Goal: Task Accomplishment & Management: Complete application form

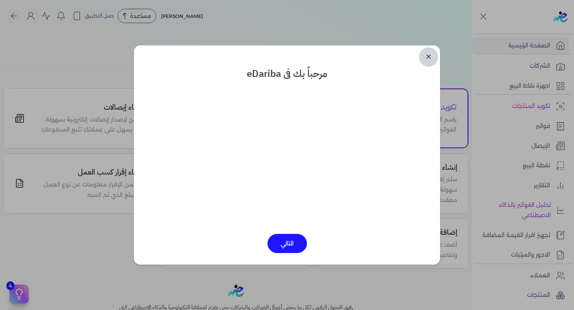
click at [429, 60] on link "✕" at bounding box center [428, 56] width 19 height 19
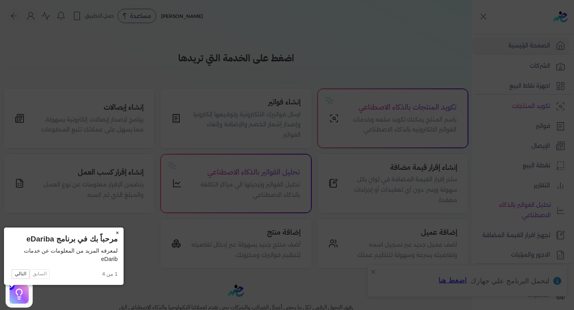
click at [111, 234] on button "×" at bounding box center [117, 233] width 13 height 11
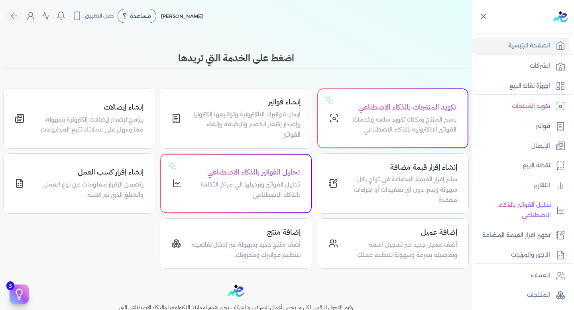
click at [483, 19] on icon at bounding box center [484, 17] width 10 height 10
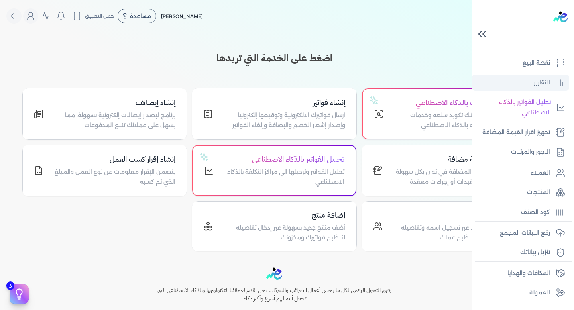
scroll to position [123, 0]
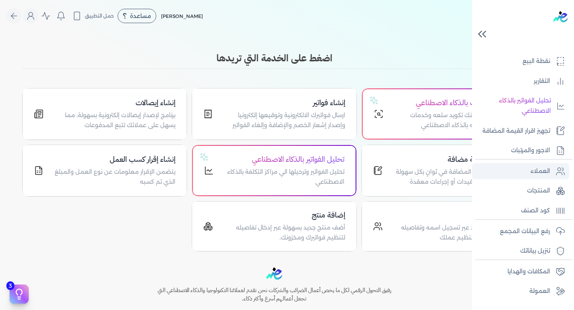
click at [520, 171] on link "العملاء" at bounding box center [520, 171] width 97 height 17
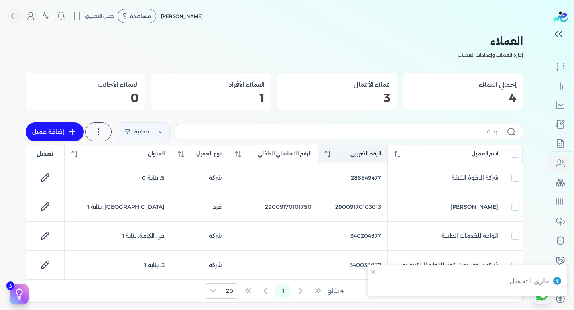
scroll to position [113, 0]
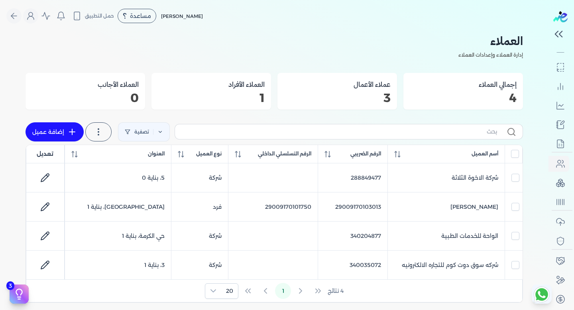
click at [71, 132] on icon at bounding box center [72, 132] width 6 height 0
select select "B"
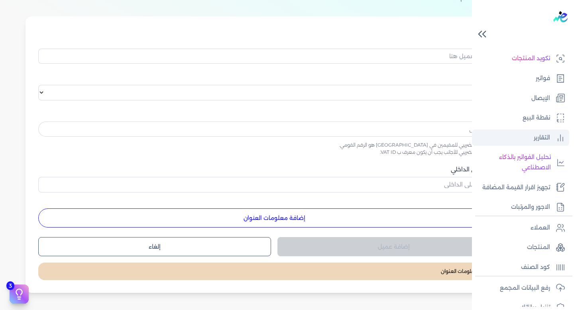
scroll to position [60, 0]
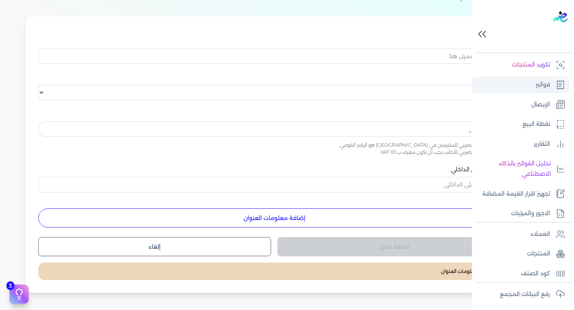
click at [533, 85] on link "فواتير" at bounding box center [520, 85] width 97 height 17
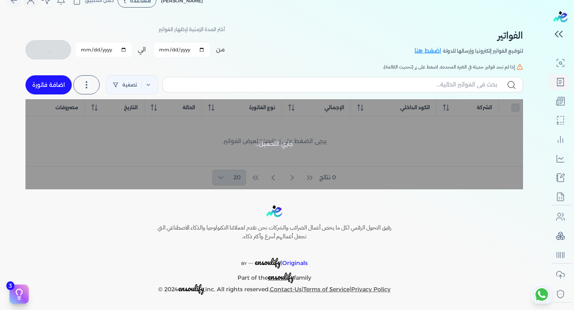
scroll to position [59, 0]
checkbox input "false"
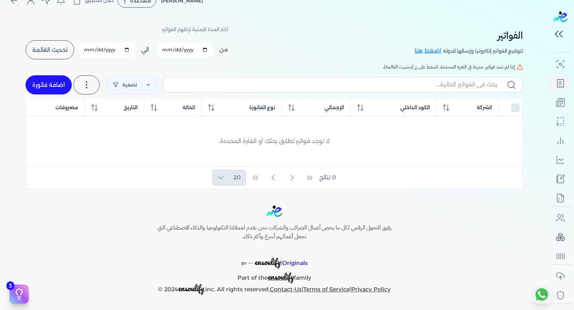
click at [51, 84] on link "اضافة فاتورة" at bounding box center [49, 84] width 46 height 19
click at [53, 88] on link "اضافة فاتورة" at bounding box center [49, 84] width 46 height 19
select select "EGP"
select select "B"
select select "EGS"
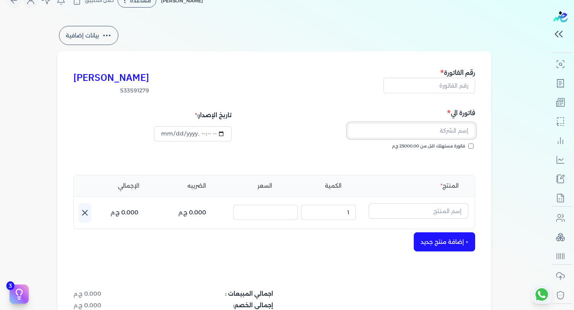
click at [445, 131] on input "text" at bounding box center [412, 130] width 128 height 15
drag, startPoint x: 172, startPoint y: 77, endPoint x: 141, endPoint y: 99, distance: 37.8
click at [141, 99] on div "[PERSON_NAME] 533591279 رقم الفاتورة فاتورة الي فاتورة مستهلك اقل من 25000.00 ج…" at bounding box center [274, 231] width 434 height 361
click at [174, 71] on div "[PERSON_NAME] 533591279 رقم الفاتورة" at bounding box center [274, 81] width 402 height 28
drag, startPoint x: 172, startPoint y: 76, endPoint x: 141, endPoint y: 99, distance: 38.8
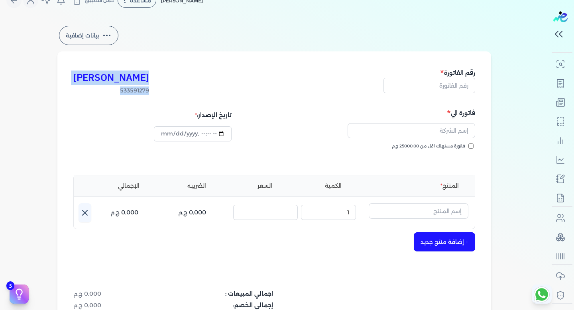
click at [141, 99] on div "[PERSON_NAME] 533591279 رقم الفاتورة فاتورة الي فاتورة مستهلك اقل من 25000.00 ج…" at bounding box center [274, 231] width 434 height 361
click at [149, 77] on h3 "[PERSON_NAME]" at bounding box center [111, 78] width 76 height 14
click at [459, 124] on input "text" at bounding box center [412, 130] width 128 height 15
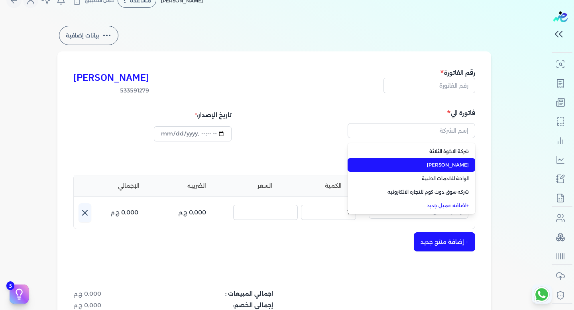
click at [454, 167] on span "[PERSON_NAME]" at bounding box center [416, 165] width 105 height 7
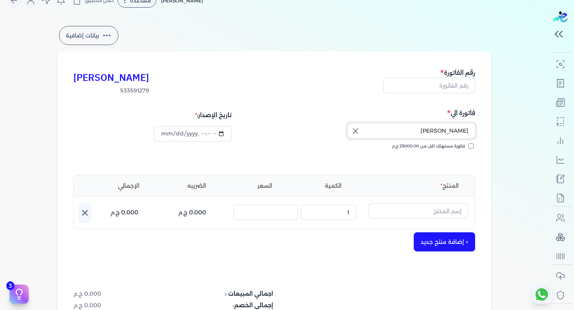
scroll to position [59, 0]
drag, startPoint x: 442, startPoint y: 129, endPoint x: 473, endPoint y: 130, distance: 31.5
click at [473, 130] on input "[PERSON_NAME]" at bounding box center [412, 130] width 128 height 15
drag, startPoint x: 183, startPoint y: 75, endPoint x: 136, endPoint y: 91, distance: 49.9
click at [136, 91] on div "[PERSON_NAME] 533591279 رقم الفاتورة" at bounding box center [274, 81] width 402 height 28
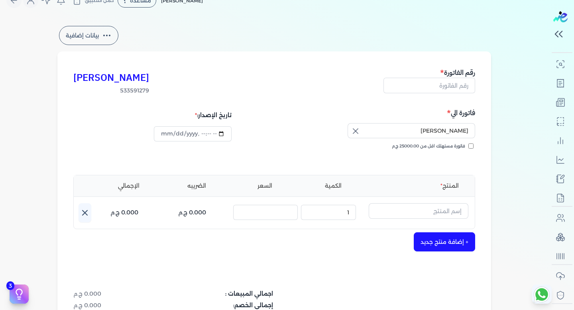
click at [242, 82] on div "[PERSON_NAME] 533591279 رقم الفاتورة" at bounding box center [274, 81] width 402 height 28
drag, startPoint x: 179, startPoint y: 85, endPoint x: 123, endPoint y: 91, distance: 56.5
click at [123, 91] on div "[PERSON_NAME] 533591279 رقم الفاتورة" at bounding box center [274, 81] width 402 height 28
click at [414, 111] on h5 "فاتورة الي" at bounding box center [376, 113] width 199 height 10
click at [149, 81] on h3 "[PERSON_NAME]" at bounding box center [111, 78] width 76 height 14
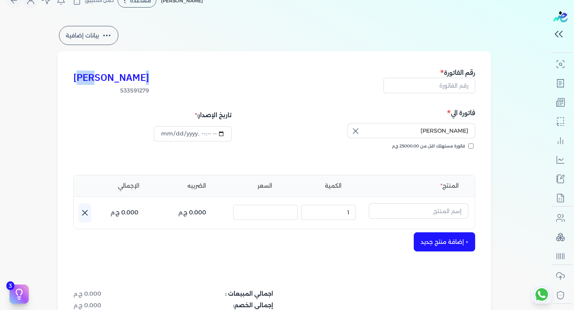
click at [149, 81] on h3 "[PERSON_NAME]" at bounding box center [111, 78] width 76 height 14
click at [457, 130] on input "[PERSON_NAME]" at bounding box center [412, 130] width 128 height 15
type input "[PERSON_NAME]"
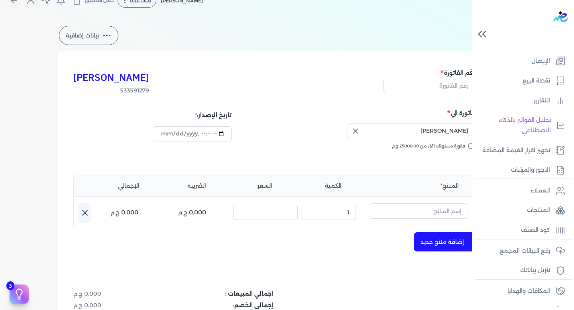
scroll to position [103, 0]
click at [544, 192] on p "العملاء" at bounding box center [541, 191] width 20 height 10
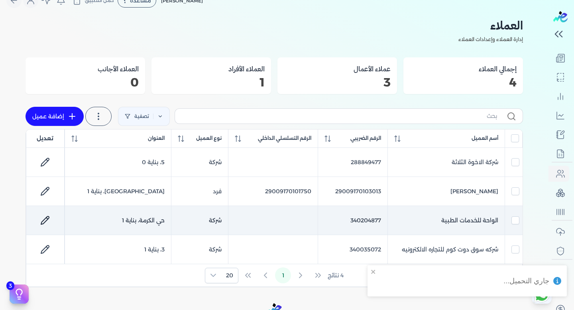
scroll to position [100, 0]
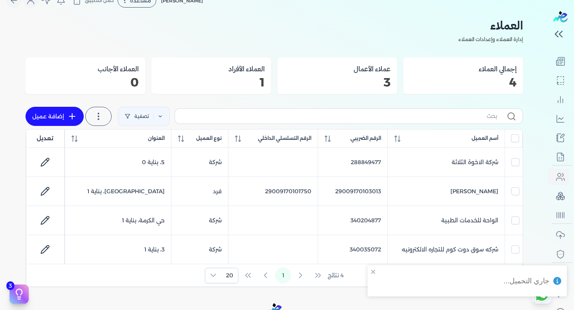
click at [65, 118] on link "إضافة عميل" at bounding box center [55, 116] width 58 height 19
select select "B"
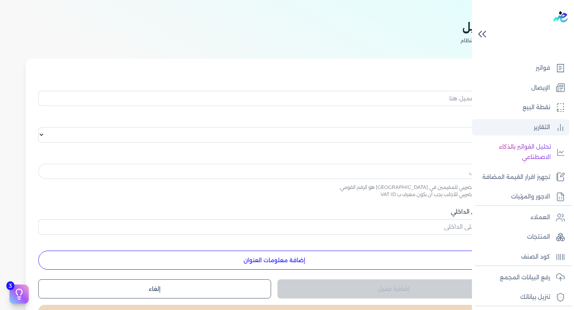
scroll to position [67, 0]
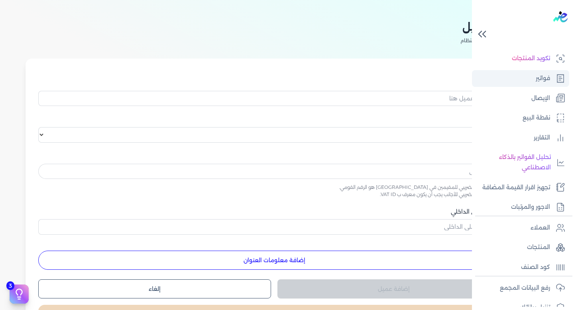
click at [528, 77] on link "فواتير" at bounding box center [520, 78] width 97 height 17
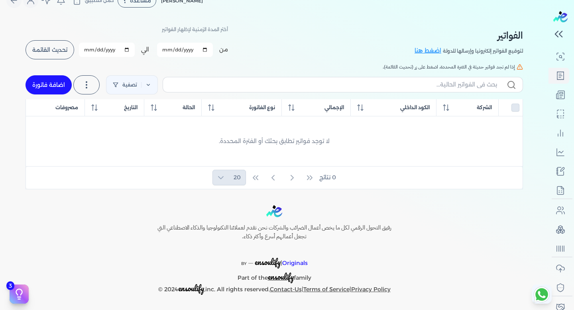
scroll to position [65, 0]
click at [47, 89] on link "اضافة فاتورة" at bounding box center [49, 84] width 46 height 19
select select "EGP"
select select "B"
select select "EGS"
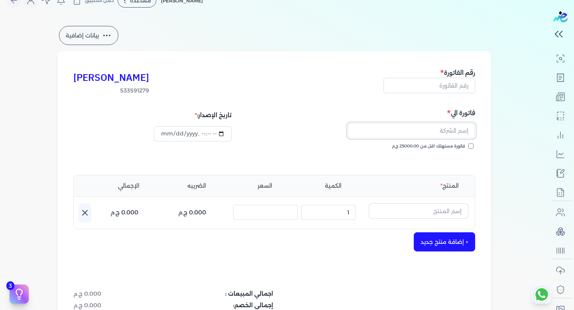
click at [443, 131] on input "text" at bounding box center [412, 130] width 128 height 15
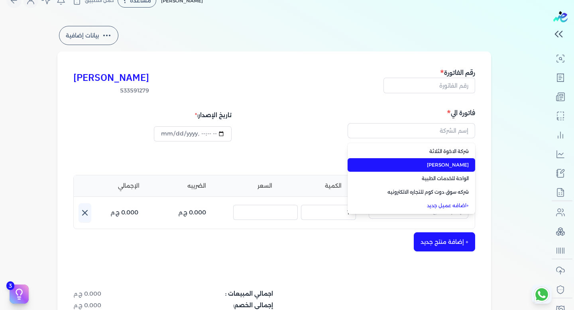
click at [445, 166] on span "[PERSON_NAME]" at bounding box center [416, 165] width 105 height 7
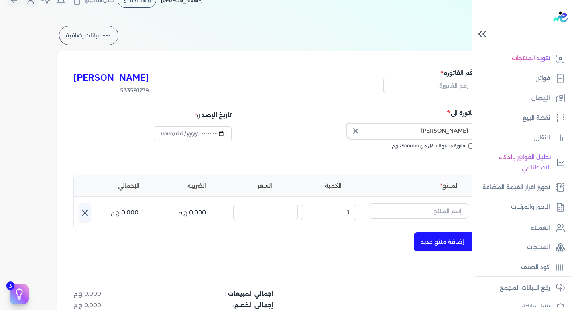
scroll to position [65, 0]
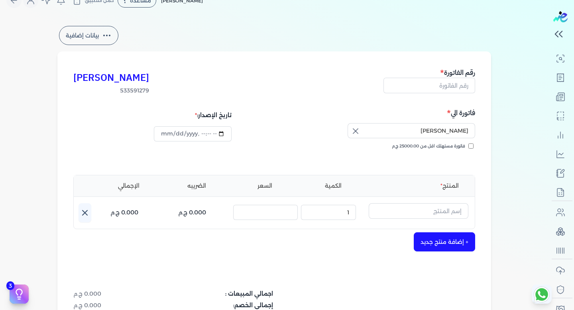
click at [336, 77] on div "[PERSON_NAME] 533591279 رقم الفاتورة" at bounding box center [274, 81] width 402 height 28
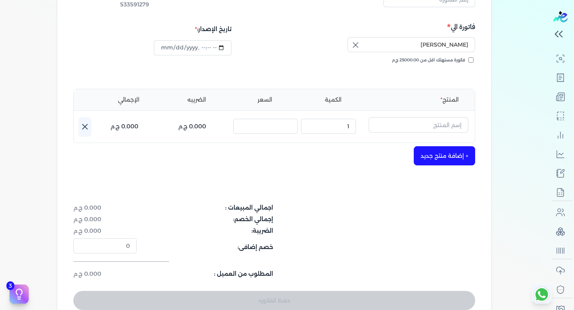
scroll to position [101, 0]
drag, startPoint x: 434, startPoint y: 49, endPoint x: 445, endPoint y: 47, distance: 11.7
click at [445, 47] on input "[PERSON_NAME]" at bounding box center [412, 44] width 128 height 15
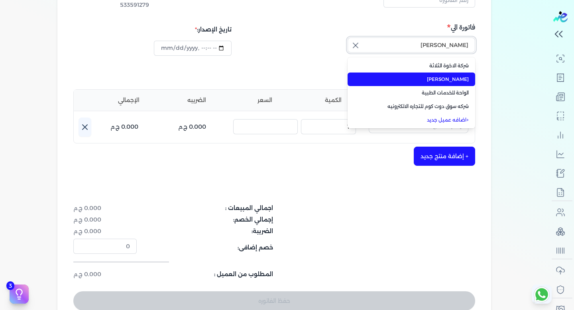
click at [442, 47] on input "[PERSON_NAME]" at bounding box center [412, 44] width 128 height 15
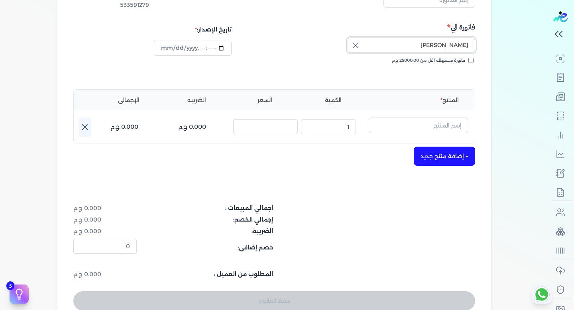
click at [442, 47] on input "[PERSON_NAME]" at bounding box center [412, 44] width 128 height 15
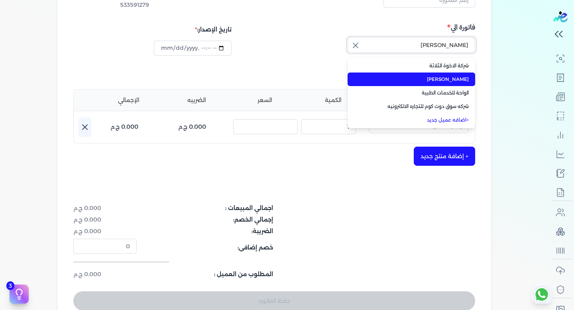
click at [443, 47] on input "[PERSON_NAME]" at bounding box center [412, 44] width 128 height 15
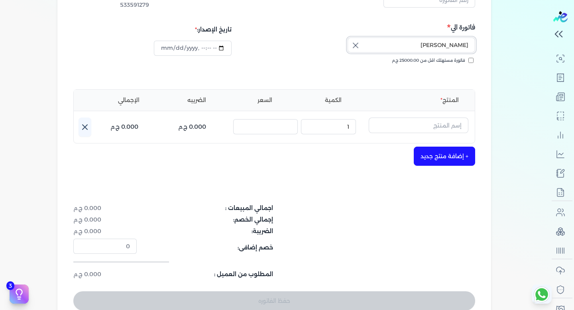
click at [451, 44] on input "[PERSON_NAME]" at bounding box center [412, 44] width 128 height 15
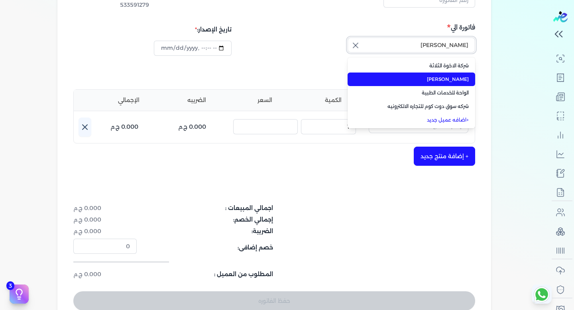
click at [451, 44] on input "[PERSON_NAME]" at bounding box center [412, 44] width 128 height 15
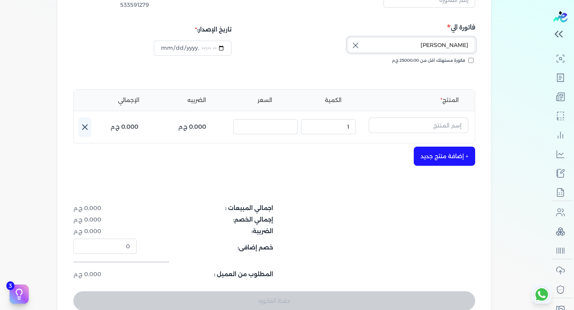
click at [450, 45] on input "[PERSON_NAME]" at bounding box center [412, 44] width 128 height 15
click at [451, 49] on input "[PERSON_NAME]" at bounding box center [412, 44] width 128 height 15
type input "[PERSON_NAME]"
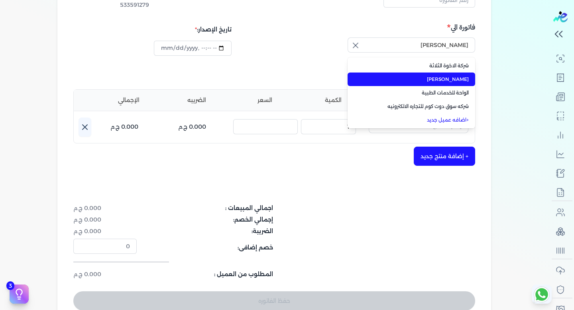
click at [448, 85] on li "[PERSON_NAME]" at bounding box center [412, 80] width 128 height 14
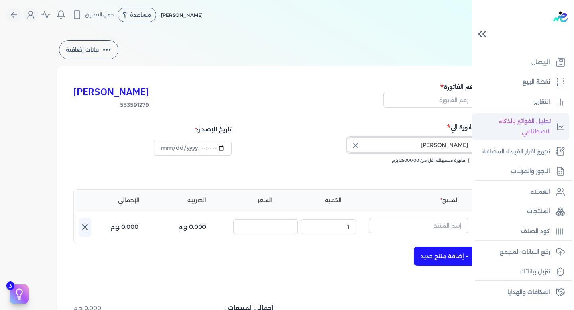
scroll to position [67, 0]
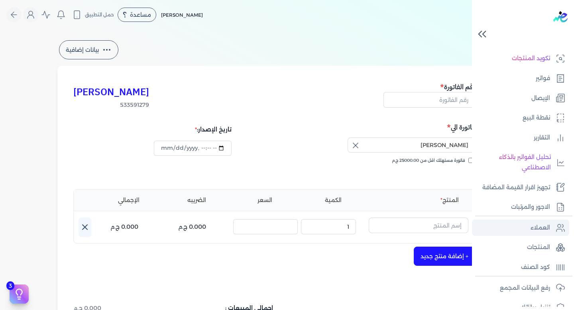
click at [534, 231] on p "العملاء" at bounding box center [541, 228] width 20 height 10
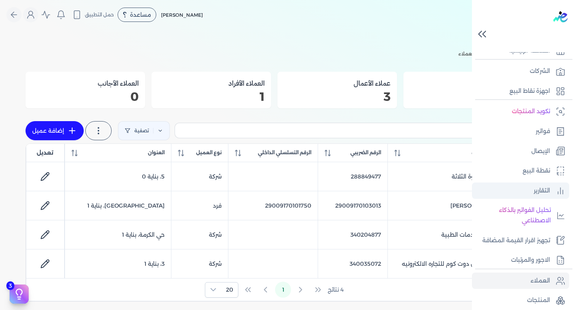
scroll to position [9, 0]
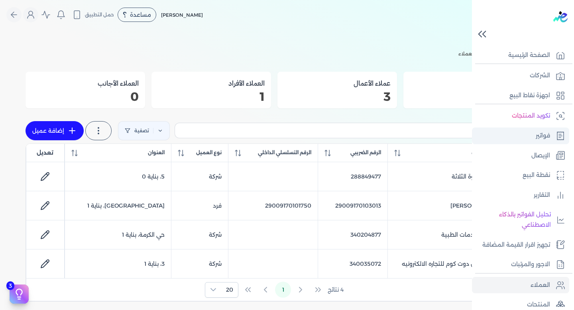
click at [542, 136] on p "فواتير" at bounding box center [543, 136] width 14 height 10
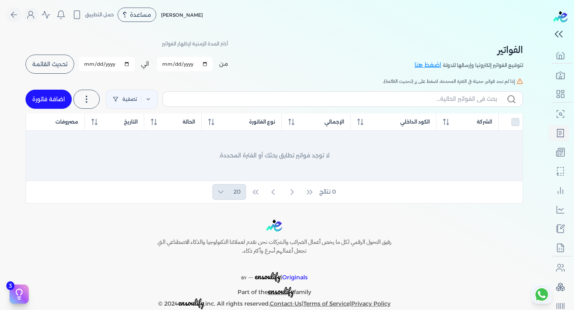
scroll to position [9, 0]
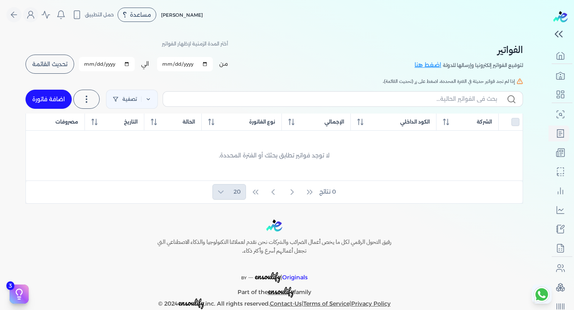
click at [49, 95] on link "اضافة فاتورة" at bounding box center [49, 99] width 46 height 19
select select "EGP"
select select "B"
select select "EGS"
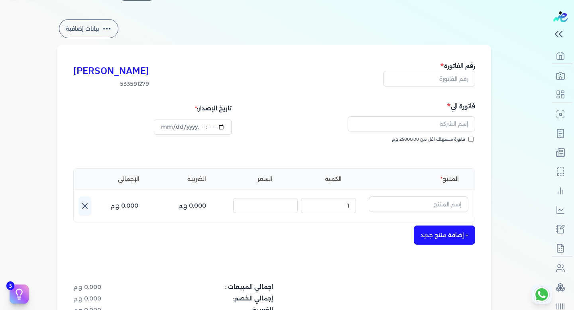
scroll to position [25, 0]
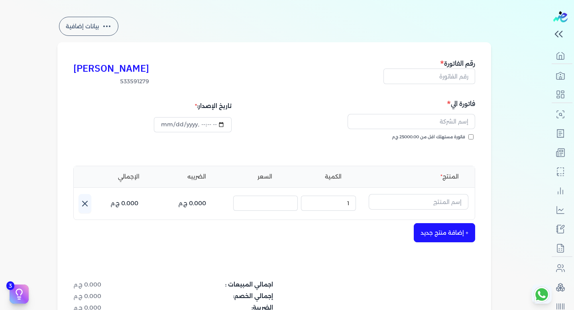
drag, startPoint x: 446, startPoint y: 105, endPoint x: 486, endPoint y: 104, distance: 39.9
click at [486, 104] on div "[PERSON_NAME] 533591279 رقم الفاتورة فاتورة الي فاتورة مستهلك اقل من 25000.00 ج…" at bounding box center [274, 222] width 434 height 361
click at [449, 122] on input "text" at bounding box center [412, 121] width 128 height 15
click at [475, 102] on h5 "فاتورة الي" at bounding box center [376, 104] width 199 height 10
drag, startPoint x: 479, startPoint y: 102, endPoint x: 444, endPoint y: 102, distance: 34.3
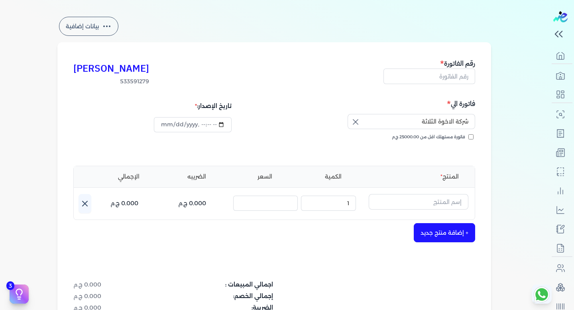
click at [444, 102] on div "[PERSON_NAME] 533591279 رقم الفاتورة فاتورة الي شركة الاخوة الثلاثة فاتورة مسته…" at bounding box center [274, 222] width 434 height 361
click at [461, 117] on input "شركة الاخوة الثلاثة" at bounding box center [412, 121] width 128 height 15
type input "شركة الاخوة الثلاثة"
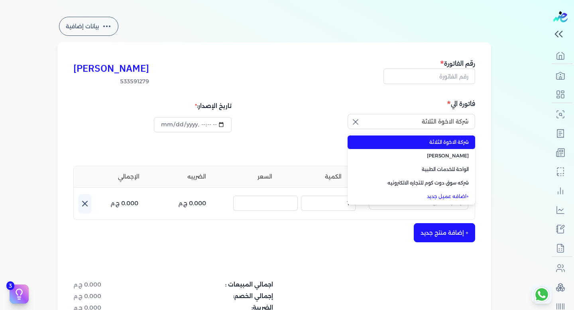
click at [475, 105] on h5 "فاتورة الي" at bounding box center [376, 104] width 199 height 10
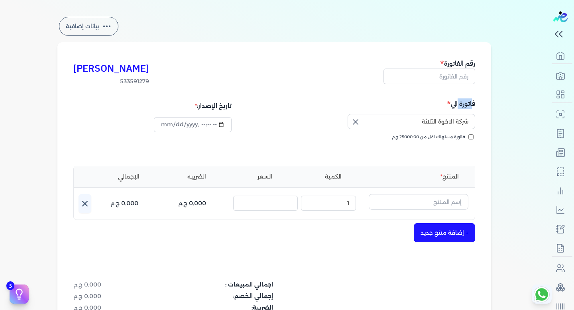
click at [475, 105] on h5 "فاتورة الي" at bounding box center [376, 104] width 199 height 10
click at [449, 105] on h5 "فاتورة الي" at bounding box center [376, 104] width 199 height 10
drag, startPoint x: 450, startPoint y: 105, endPoint x: 481, endPoint y: 103, distance: 31.6
click at [481, 103] on div "[PERSON_NAME] 533591279 رقم الفاتورة فاتورة الي شركة الاخوة الثلاثة فاتورة مسته…" at bounding box center [274, 222] width 434 height 361
click at [475, 103] on h5 "فاتورة الي" at bounding box center [376, 104] width 199 height 10
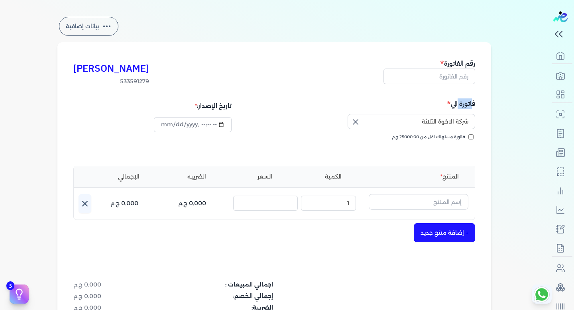
click at [475, 103] on h5 "فاتورة الي" at bounding box center [376, 104] width 199 height 10
click at [473, 137] on input "فاتورة مستهلك اقل من 25000.00 ج.م" at bounding box center [471, 136] width 5 height 5
checkbox input "true"
click at [420, 120] on input "شركة الاخوة الثلاثة" at bounding box center [412, 121] width 128 height 15
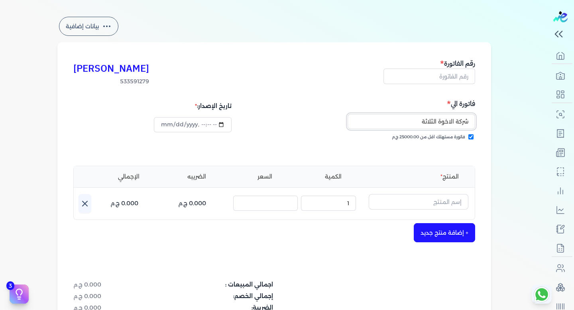
drag, startPoint x: 412, startPoint y: 118, endPoint x: 474, endPoint y: 121, distance: 62.7
click at [479, 117] on div "[PERSON_NAME] 533591279 رقم الفاتورة فاتورة الي شركة الاخوة الثلاثة فاتورة مسته…" at bounding box center [274, 222] width 434 height 361
click at [459, 121] on input "شركة الاخوة الثلاثة" at bounding box center [412, 121] width 128 height 15
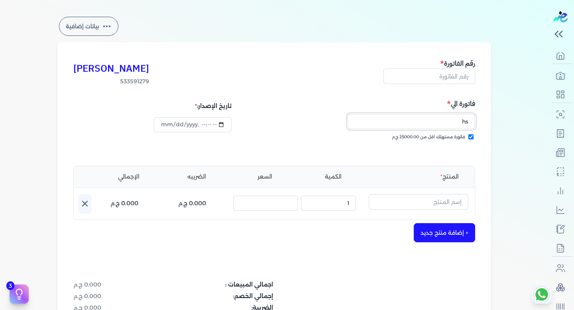
type input "h"
click at [466, 122] on input "esraa" at bounding box center [412, 121] width 128 height 15
type input "esraa"
click at [496, 138] on div "بيانات إضافية [PERSON_NAME] 533591279 رقم الفاتورة فاتورة الي esraa فاتورة مسته…" at bounding box center [274, 209] width 459 height 388
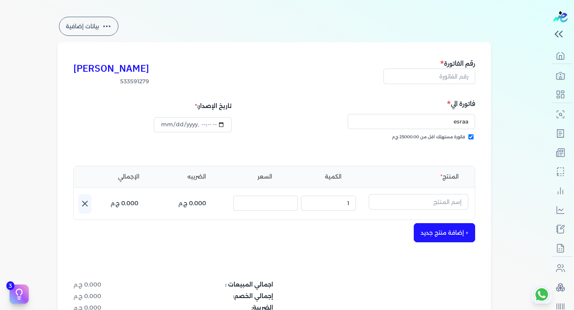
click at [474, 137] on input "فاتورة مستهلك اقل من 25000.00 ج.م" at bounding box center [471, 136] width 5 height 5
checkbox input "false"
click at [457, 122] on input "esraa" at bounding box center [412, 121] width 128 height 15
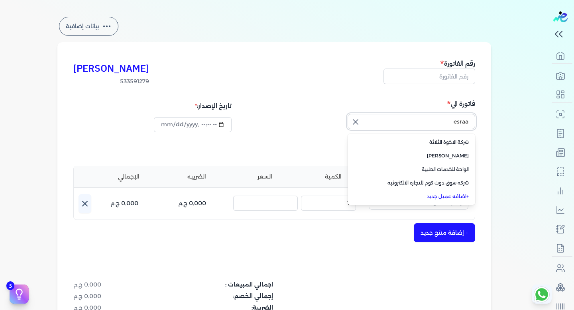
click at [457, 122] on input "esraa" at bounding box center [412, 121] width 128 height 15
type input "esraa"
click at [496, 122] on div "بيانات إضافية [PERSON_NAME] 533591279 رقم الفاتورة فاتورة الي شركة الاخوة الثلا…" at bounding box center [274, 209] width 459 height 388
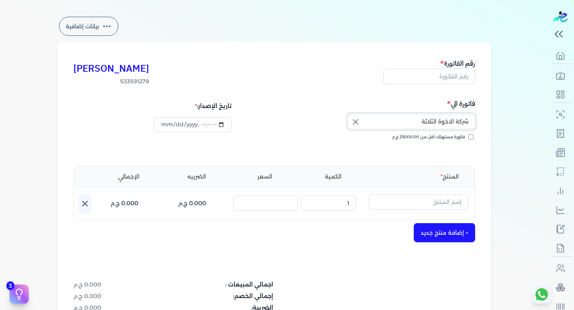
click at [394, 123] on input "شركة الاخوة الثلاثة" at bounding box center [412, 121] width 128 height 15
type input "شركة الاخوة الثلاثة"
click at [473, 136] on input "فاتورة مستهلك اقل من 25000.00 ج.م" at bounding box center [471, 136] width 5 height 5
checkbox input "true"
click at [453, 124] on input "شركة الاخوة الثلاثة" at bounding box center [412, 121] width 128 height 15
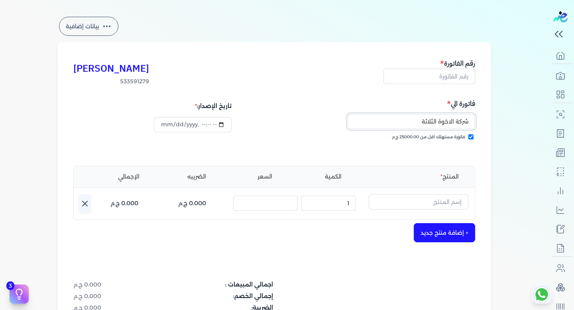
click at [453, 124] on input "شركة الاخوة الثلاثة" at bounding box center [412, 121] width 128 height 15
click at [455, 74] on input "text" at bounding box center [430, 76] width 92 height 15
type input "1"
click at [223, 124] on input "datetime-local" at bounding box center [192, 124] width 77 height 15
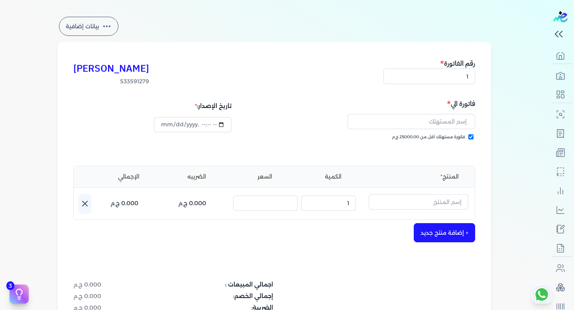
click at [330, 83] on div "[PERSON_NAME] 533591279 رقم الفاتورة 1" at bounding box center [274, 72] width 402 height 28
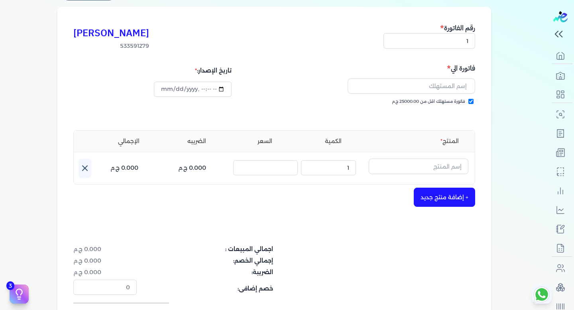
scroll to position [75, 0]
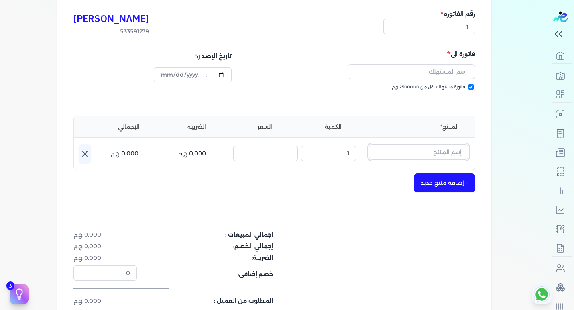
click at [432, 145] on input "text" at bounding box center [419, 151] width 100 height 15
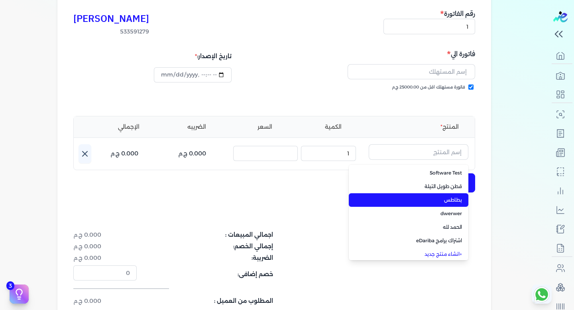
click at [434, 197] on span "بطاطس" at bounding box center [413, 200] width 97 height 7
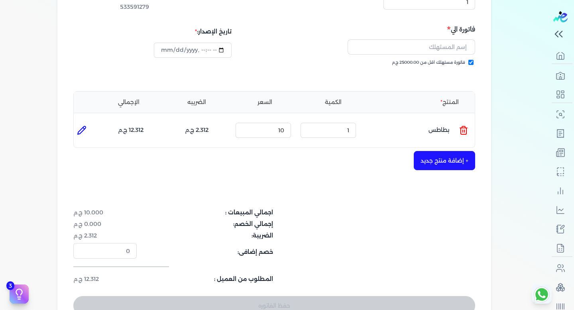
scroll to position [96, 0]
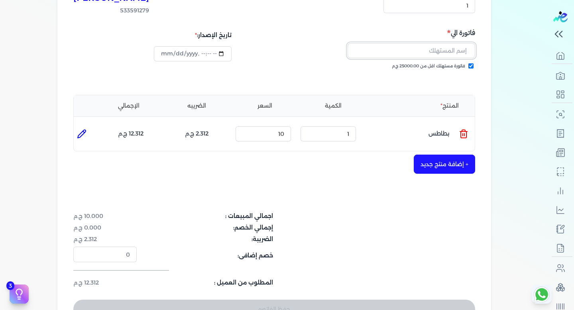
click at [452, 51] on input "text" at bounding box center [412, 50] width 128 height 15
type input "f"
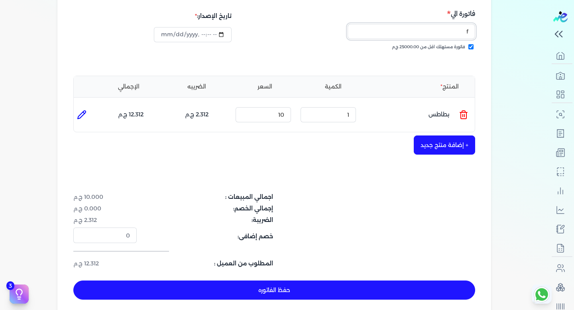
scroll to position [106, 0]
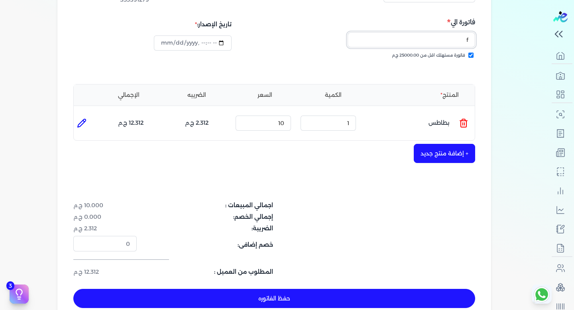
drag, startPoint x: 466, startPoint y: 41, endPoint x: 472, endPoint y: 41, distance: 6.4
click at [472, 41] on input "f" at bounding box center [412, 39] width 128 height 15
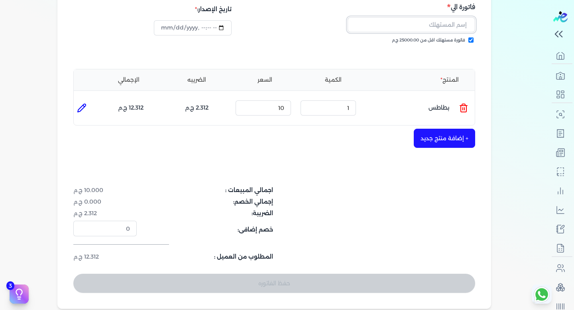
scroll to position [116, 0]
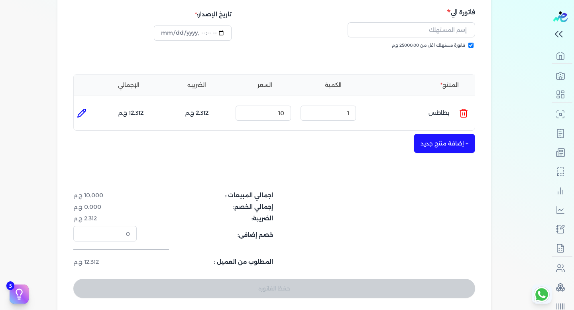
drag, startPoint x: 448, startPoint y: 14, endPoint x: 483, endPoint y: 14, distance: 35.1
click at [483, 14] on div "[PERSON_NAME] 533591279 رقم الفاتورة 1 فاتورة الي فاتورة مستهلك اقل من 25000.00…" at bounding box center [274, 133] width 434 height 364
click at [478, 14] on div "[PERSON_NAME] 533591279 رقم الفاتورة 1 فاتورة الي فاتورة مستهلك اقل من 25000.00…" at bounding box center [274, 133] width 434 height 364
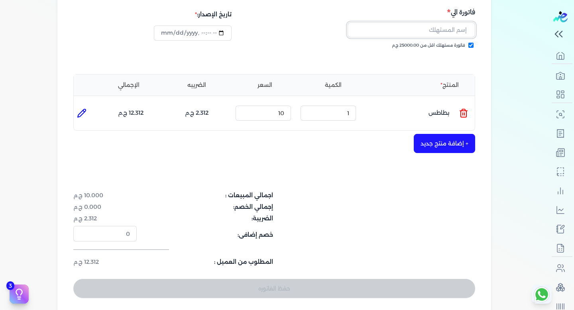
click at [447, 32] on input "text" at bounding box center [412, 29] width 128 height 15
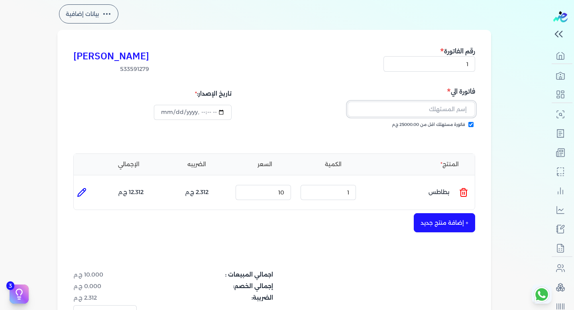
scroll to position [38, 0]
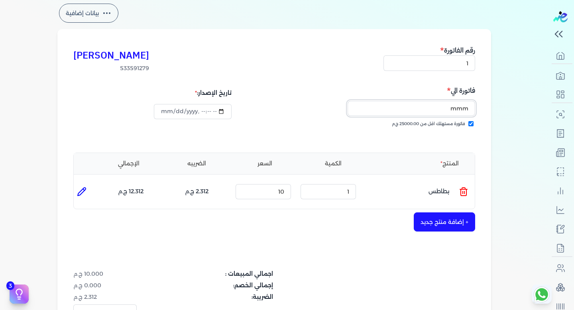
type input "mmmm"
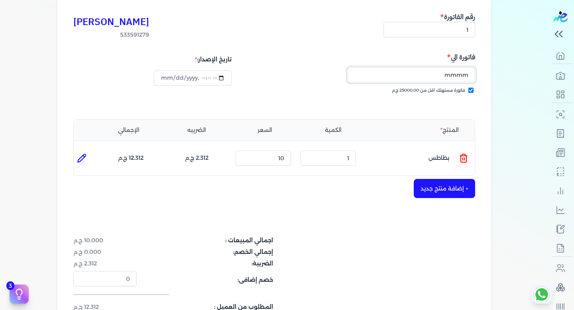
scroll to position [61, 0]
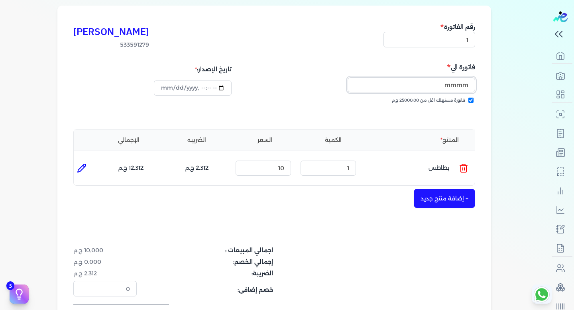
click at [458, 85] on input "mmmm" at bounding box center [412, 84] width 128 height 15
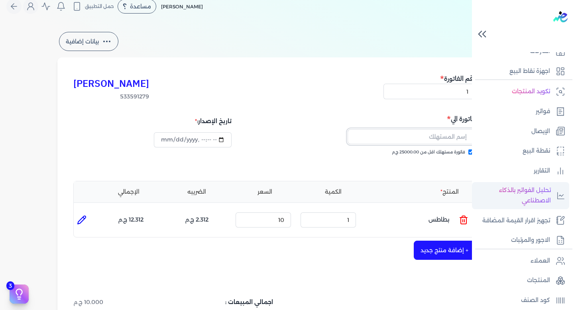
scroll to position [42, 0]
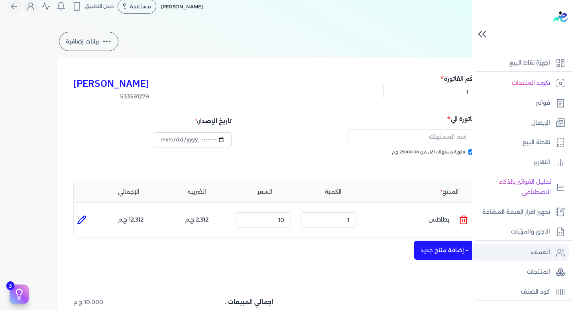
click at [534, 258] on link "العملاء" at bounding box center [520, 252] width 97 height 17
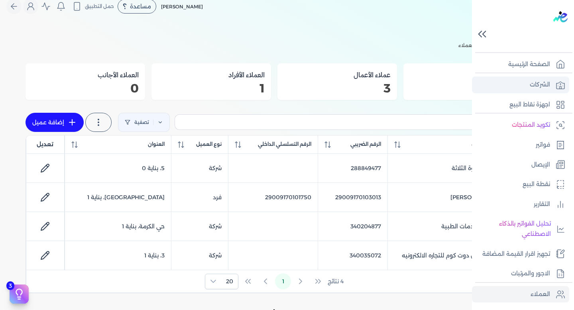
click at [546, 78] on link "الشركات" at bounding box center [520, 85] width 97 height 17
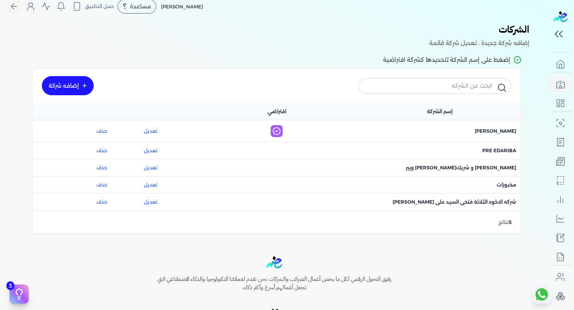
click at [68, 84] on link "إضافه شركة" at bounding box center [68, 85] width 52 height 19
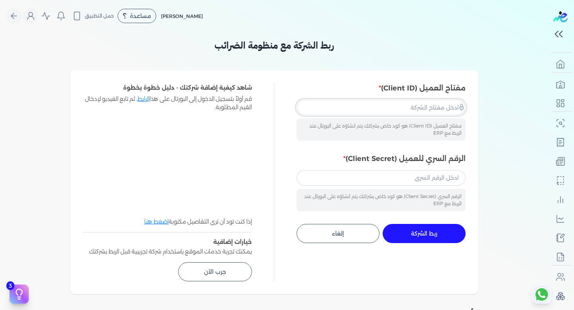
click at [414, 106] on input "مفتاح العميل (Client ID)" at bounding box center [381, 107] width 169 height 15
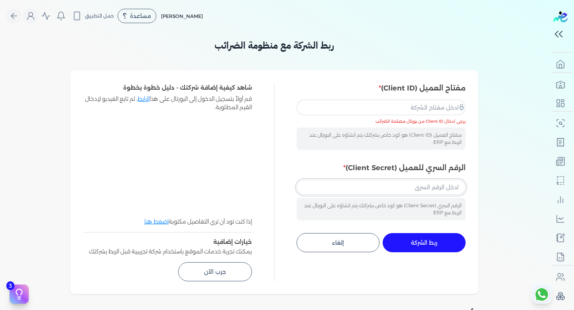
click at [387, 194] on input "الرقم السري للعميل (Client Secret)" at bounding box center [381, 187] width 169 height 15
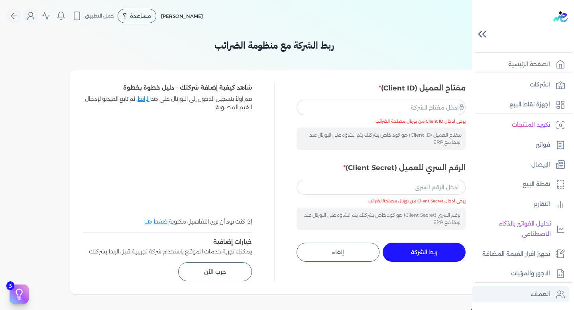
click at [536, 300] on link "العملاء" at bounding box center [520, 294] width 97 height 17
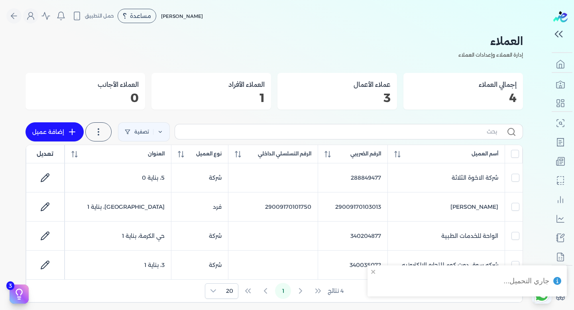
click at [75, 131] on icon at bounding box center [72, 132] width 10 height 10
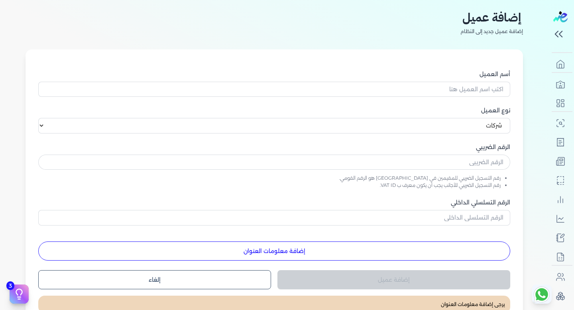
scroll to position [39, 0]
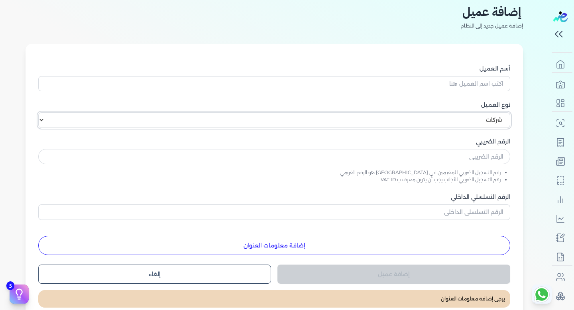
click at [310, 123] on select "اختر نوع العميل شركات أفراد أجنبي" at bounding box center [274, 119] width 472 height 15
click at [179, 65] on label "أسم العميل" at bounding box center [274, 69] width 472 height 8
click at [179, 76] on input "أسم العميل" at bounding box center [274, 83] width 472 height 15
click at [169, 120] on div "نوع العميل اختر نوع العميل شركات أفراد أجنبي" at bounding box center [274, 114] width 472 height 27
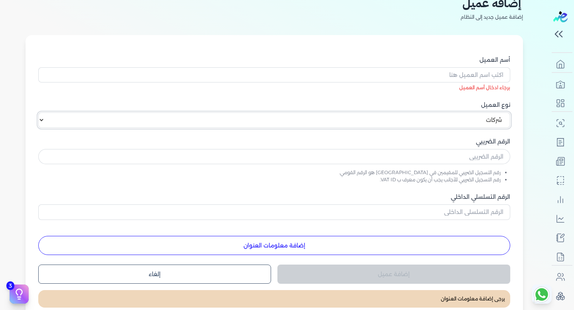
scroll to position [41, 0]
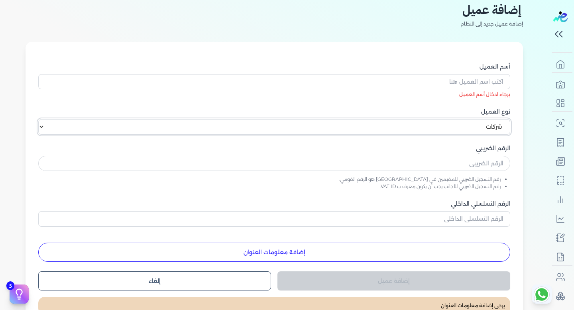
click at [482, 132] on select "اختر نوع العميل شركات أفراد أجنبي" at bounding box center [274, 126] width 472 height 15
click at [40, 119] on select "اختر نوع العميل شركات أفراد أجنبي" at bounding box center [274, 126] width 472 height 15
click at [468, 128] on select "اختر نوع العميل شركات أفراد أجنبي" at bounding box center [274, 126] width 472 height 15
click at [40, 119] on select "اختر نوع العميل شركات أفراد أجنبي" at bounding box center [274, 126] width 472 height 15
click at [471, 126] on select "اختر نوع العميل شركات أفراد أجنبي" at bounding box center [274, 126] width 472 height 15
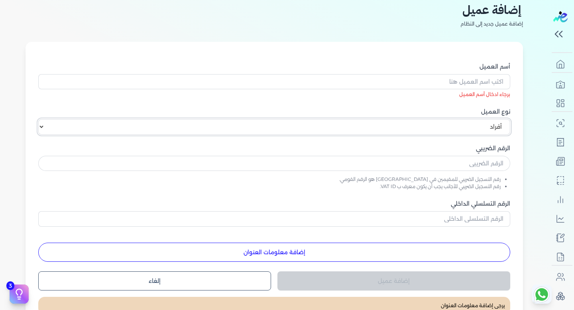
click at [495, 126] on select "اختر نوع العميل شركات أفراد أجنبي" at bounding box center [274, 126] width 472 height 15
click at [40, 119] on select "اختر نوع العميل شركات أفراد أجنبي" at bounding box center [274, 126] width 472 height 15
click at [494, 128] on select "اختر نوع العميل شركات أفراد أجنبي" at bounding box center [274, 126] width 472 height 15
click at [40, 119] on select "اختر نوع العميل شركات أفراد أجنبي" at bounding box center [274, 126] width 472 height 15
click at [492, 130] on select "اختر نوع العميل شركات أفراد أجنبي" at bounding box center [274, 126] width 472 height 15
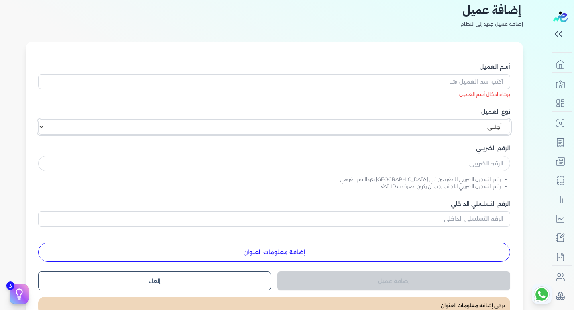
click at [40, 119] on select "اختر نوع العميل شركات أفراد أجنبي" at bounding box center [274, 126] width 472 height 15
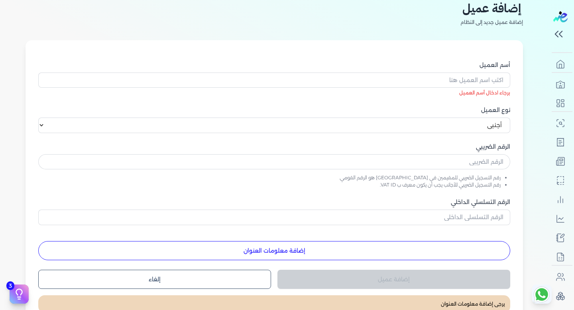
click at [473, 12] on h2 "إضافة عميل" at bounding box center [492, 8] width 63 height 18
click at [500, 126] on select "اختر نوع العميل شركات أفراد أجنبي" at bounding box center [274, 125] width 472 height 15
click at [40, 118] on select "اختر نوع العميل شركات أفراد أجنبي" at bounding box center [274, 125] width 472 height 15
click at [478, 10] on h2 "إضافة عميل" at bounding box center [492, 8] width 63 height 18
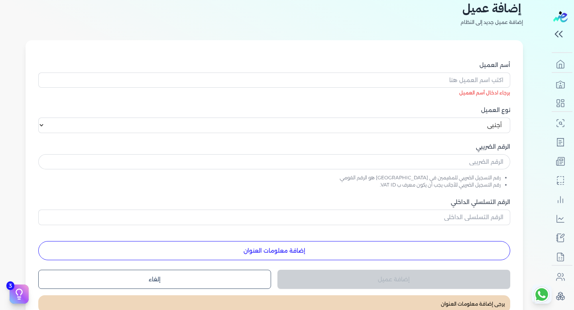
click at [478, 10] on h2 "إضافة عميل" at bounding box center [492, 8] width 63 height 18
click at [478, 124] on select "اختر نوع العميل شركات أفراد أجنبي" at bounding box center [274, 125] width 472 height 15
click at [40, 118] on select "اختر نوع العميل شركات أفراد أجنبي" at bounding box center [274, 125] width 472 height 15
click at [484, 128] on select "اختر نوع العميل شركات أفراد أجنبي" at bounding box center [274, 125] width 472 height 15
click at [40, 118] on select "اختر نوع العميل شركات أفراد أجنبي" at bounding box center [274, 125] width 472 height 15
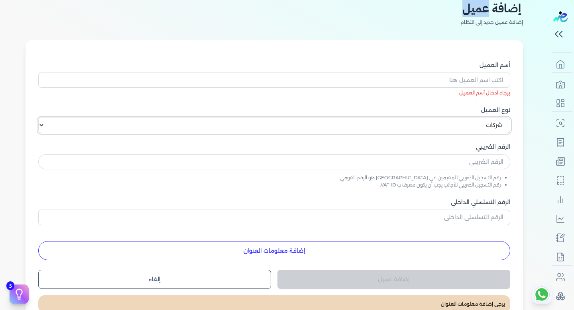
click at [483, 126] on select "اختر نوع العميل شركات أفراد أجنبي" at bounding box center [274, 125] width 472 height 15
click at [40, 118] on select "اختر نوع العميل شركات أفراد أجنبي" at bounding box center [274, 125] width 472 height 15
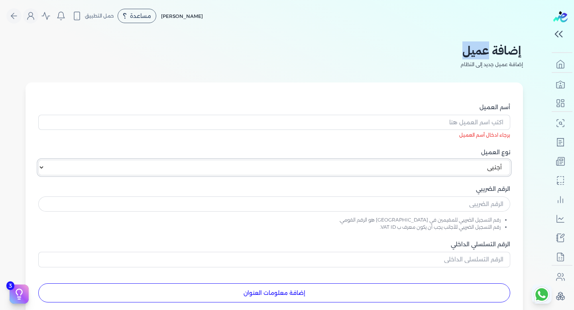
scroll to position [17, 0]
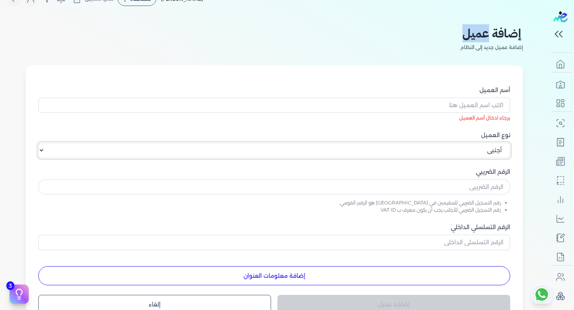
click at [478, 153] on select "اختر نوع العميل شركات أفراد أجنبي" at bounding box center [274, 150] width 472 height 15
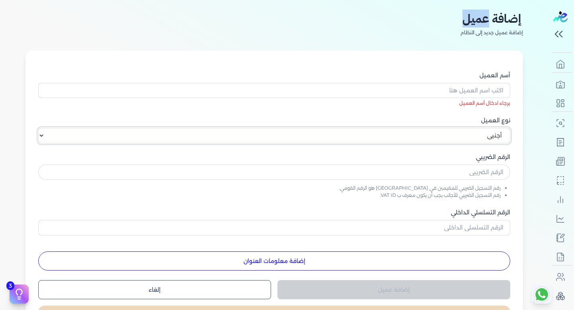
scroll to position [35, 0]
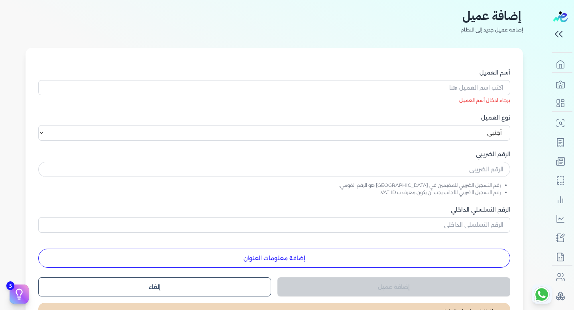
click at [473, 141] on div "أسم العميل برجاء ادخال أسم العميل نوع العميل اختر نوع العميل شركات أفراد أجنبي …" at bounding box center [274, 168] width 472 height 199
click at [471, 135] on select "اختر نوع العميل شركات أفراد أجنبي" at bounding box center [274, 132] width 472 height 15
click at [40, 125] on select "اختر نوع العميل شركات أفراد أجنبي" at bounding box center [274, 132] width 472 height 15
click at [477, 23] on h2 "إضافة عميل" at bounding box center [492, 16] width 63 height 18
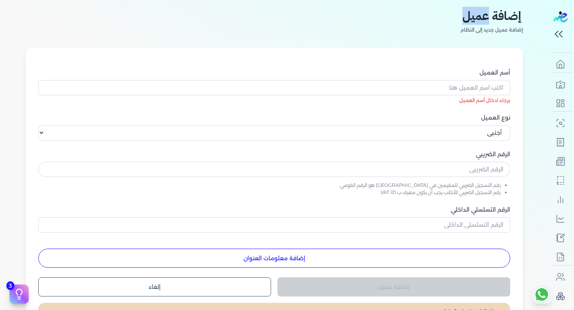
click at [482, 17] on h2 "إضافة عميل" at bounding box center [492, 16] width 63 height 18
click at [484, 133] on select "اختر نوع العميل شركات أفراد أجنبي" at bounding box center [274, 132] width 472 height 15
click at [40, 125] on select "اختر نوع العميل شركات أفراد أجنبي" at bounding box center [274, 132] width 472 height 15
click at [478, 135] on select "اختر نوع العميل شركات أفراد أجنبي" at bounding box center [274, 132] width 472 height 15
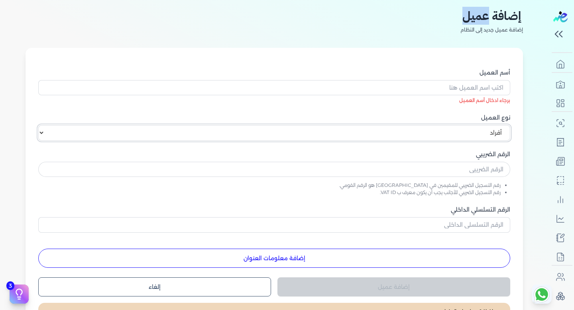
click at [40, 125] on select "اختر نوع العميل شركات أفراد أجنبي" at bounding box center [274, 132] width 472 height 15
click at [478, 135] on select "اختر نوع العميل شركات أفراد أجنبي" at bounding box center [274, 132] width 472 height 15
select select "B"
click at [40, 125] on select "اختر نوع العميل شركات أفراد أجنبي" at bounding box center [274, 132] width 472 height 15
click at [465, 134] on select "اختر نوع العميل شركات أفراد أجنبي" at bounding box center [274, 132] width 472 height 15
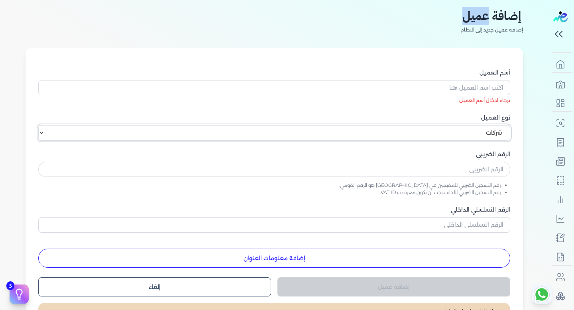
click at [40, 125] on select "اختر نوع العميل شركات أفراد أجنبي" at bounding box center [274, 132] width 472 height 15
